Goal: Find specific page/section: Find specific page/section

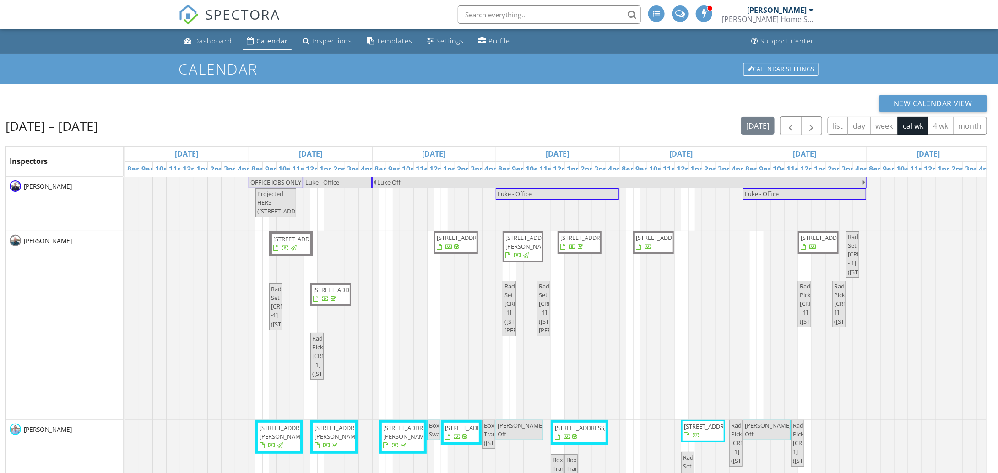
click at [503, 15] on input "text" at bounding box center [549, 14] width 183 height 18
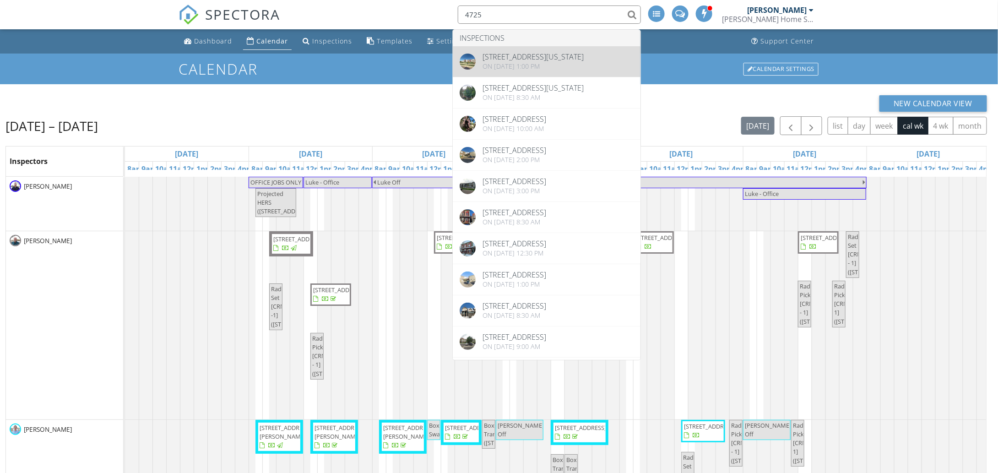
type input "4725"
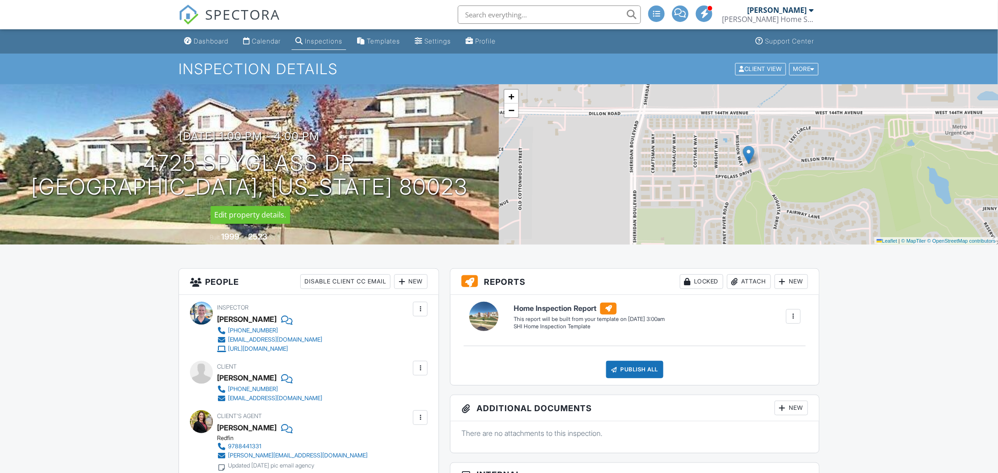
click at [361, 160] on h1 "4725 Spyglass Dr Broomfield, Colorado 80023" at bounding box center [249, 175] width 437 height 49
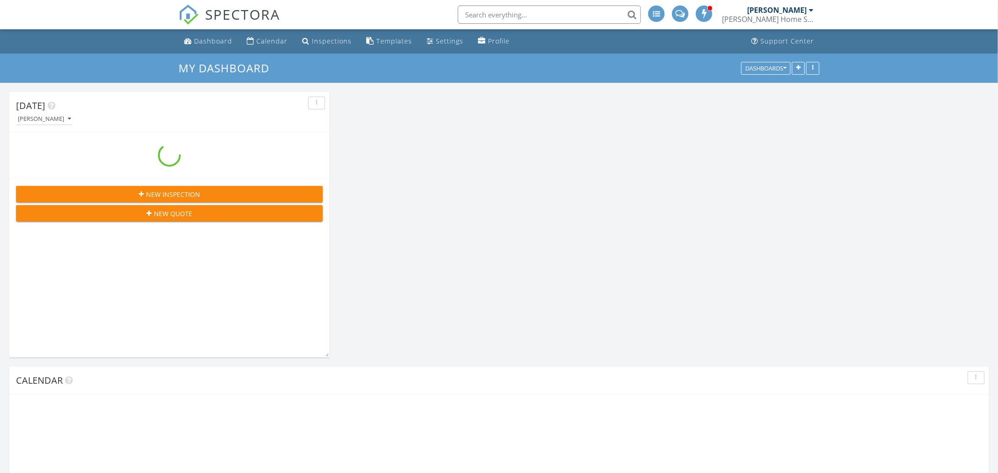
scroll to position [1465, 1012]
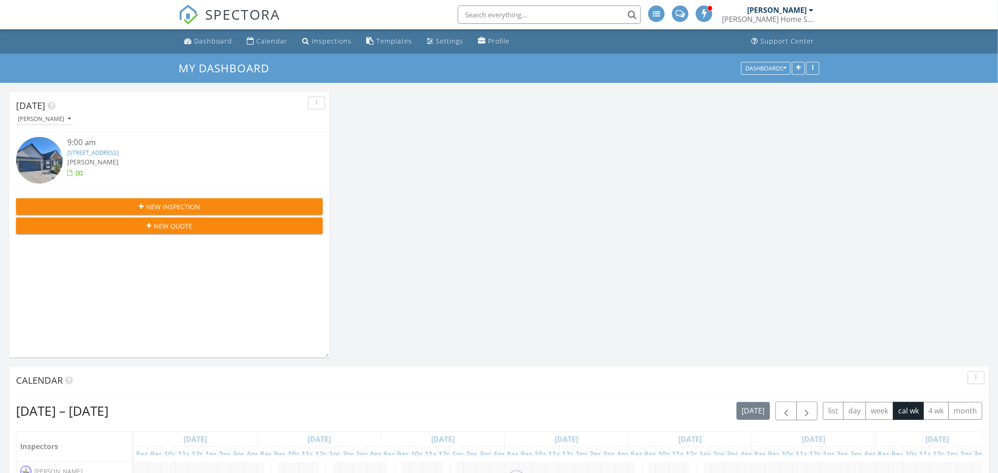
click at [31, 157] on img at bounding box center [39, 160] width 47 height 47
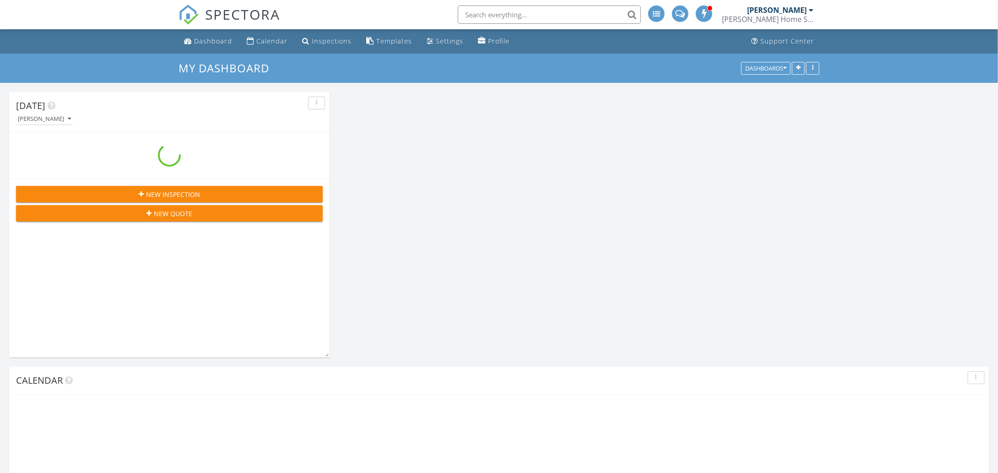
scroll to position [1465, 1012]
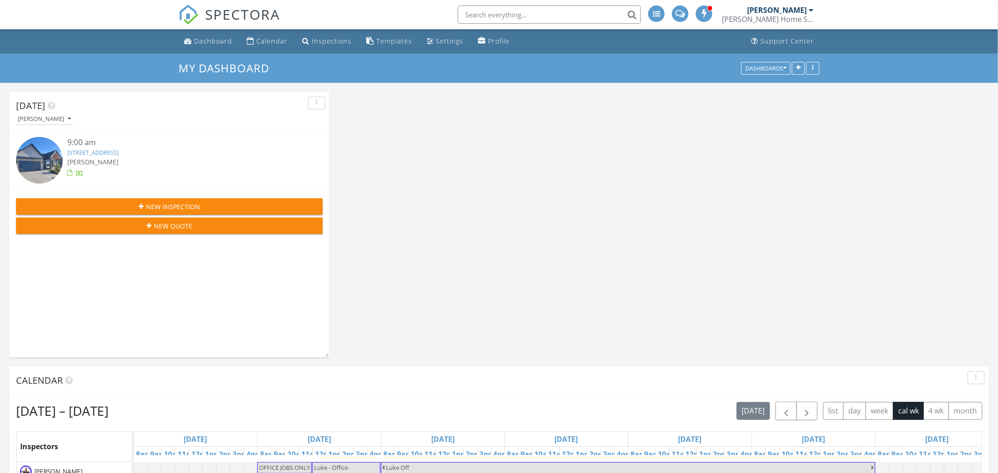
scroll to position [1465, 1012]
